Goal: Transaction & Acquisition: Purchase product/service

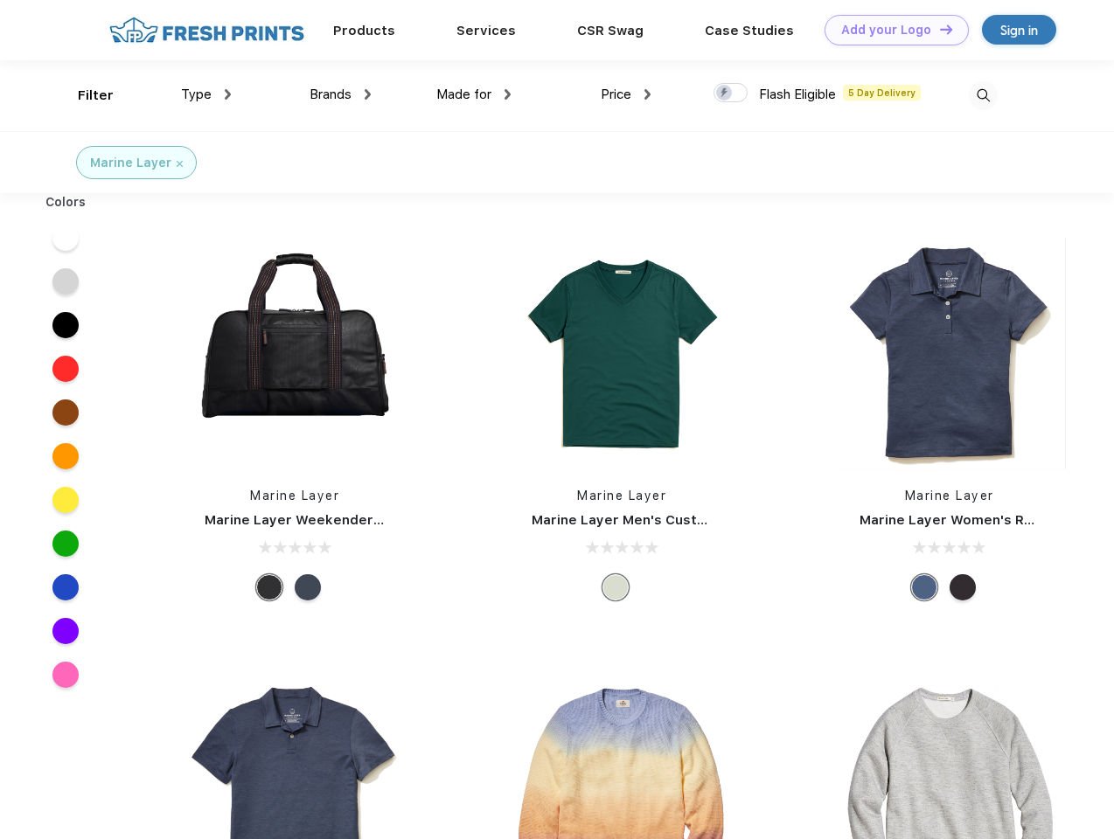
click at [890, 30] on link "Add your Logo Design Tool" at bounding box center [897, 30] width 144 height 31
click at [0, 0] on div "Design Tool" at bounding box center [0, 0] width 0 height 0
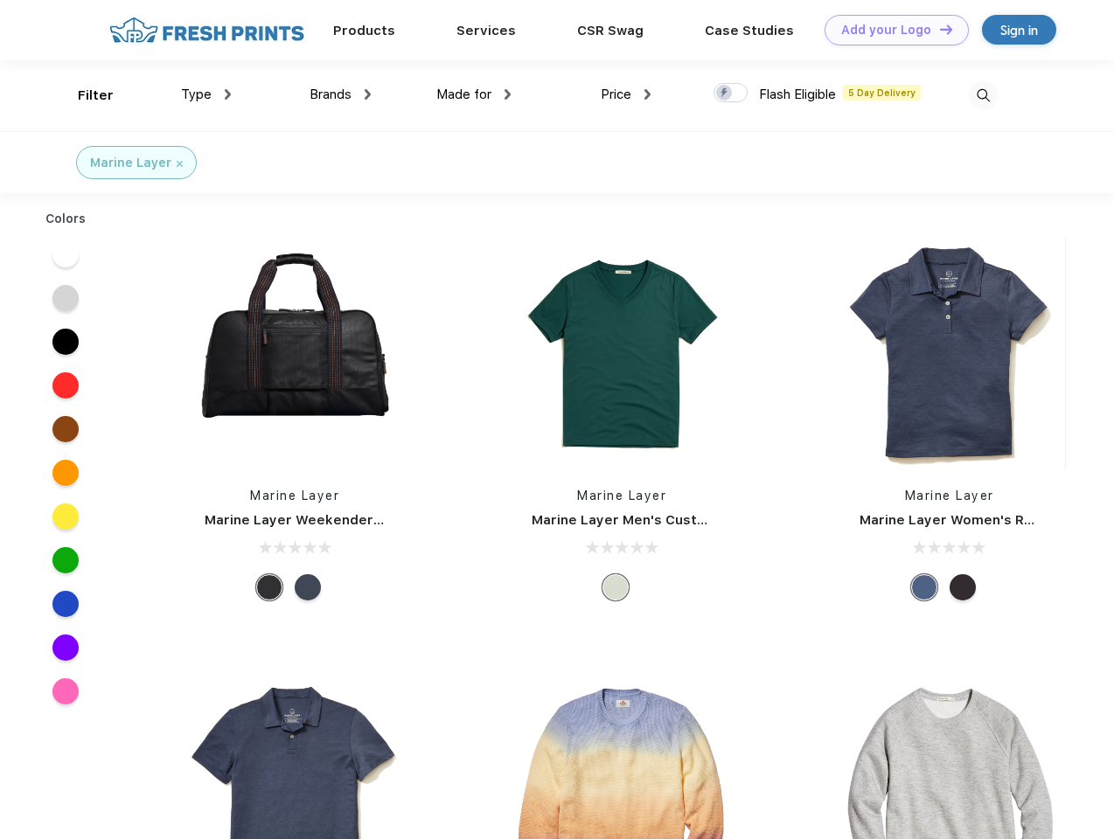
click at [938, 29] on link "Add your Logo Design Tool" at bounding box center [897, 30] width 144 height 31
click at [84, 95] on div "Filter" at bounding box center [96, 96] width 36 height 20
click at [206, 94] on span "Type" at bounding box center [196, 95] width 31 height 16
click at [340, 94] on span "Brands" at bounding box center [331, 95] width 42 height 16
click at [474, 94] on span "Made for" at bounding box center [463, 95] width 55 height 16
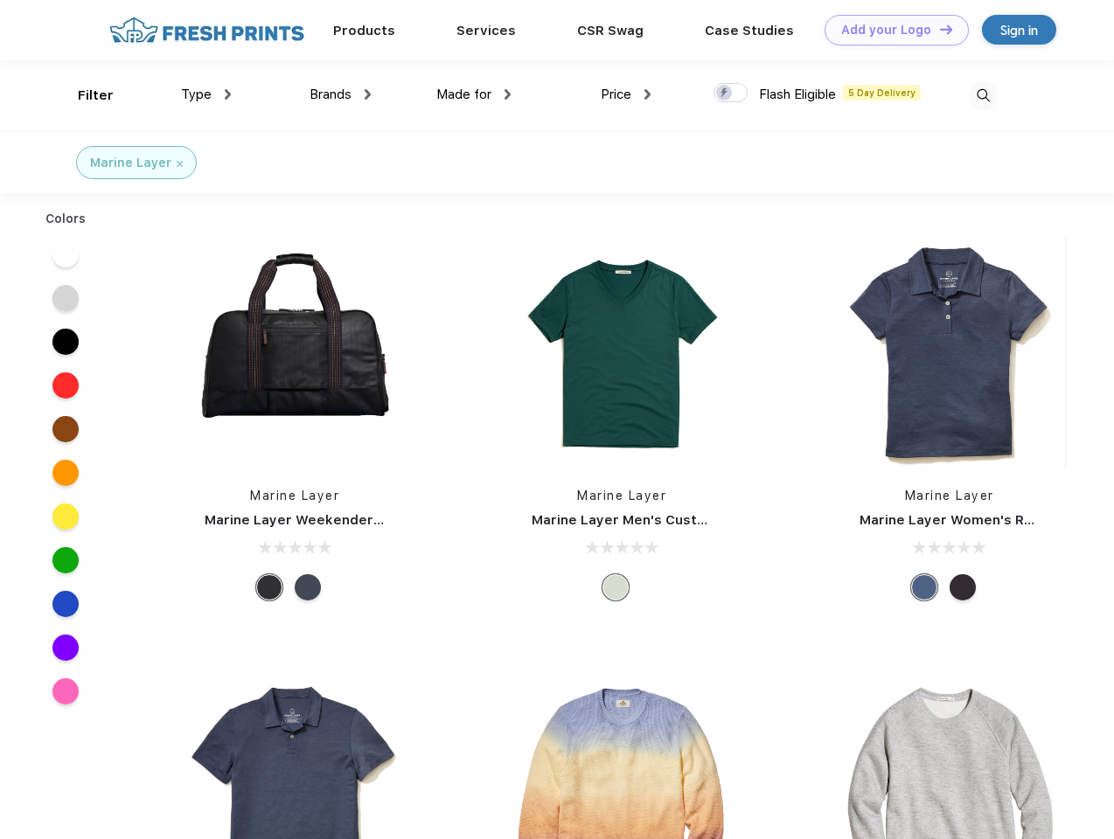
click at [626, 94] on span "Price" at bounding box center [616, 95] width 31 height 16
click at [731, 94] on div at bounding box center [730, 92] width 34 height 19
click at [725, 94] on input "checkbox" at bounding box center [718, 87] width 11 height 11
click at [983, 95] on img at bounding box center [983, 95] width 29 height 29
